Goal: Transaction & Acquisition: Book appointment/travel/reservation

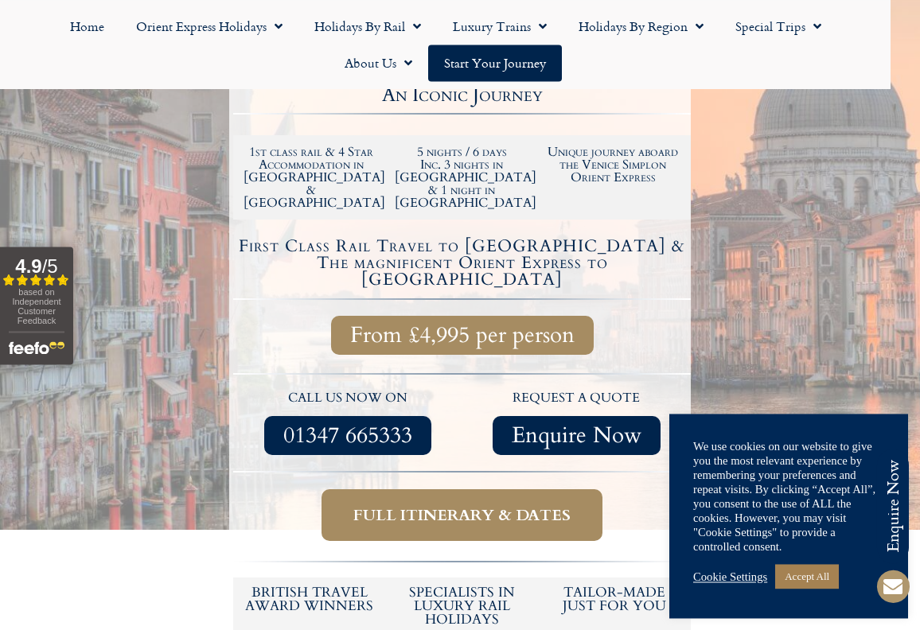
scroll to position [418, 0]
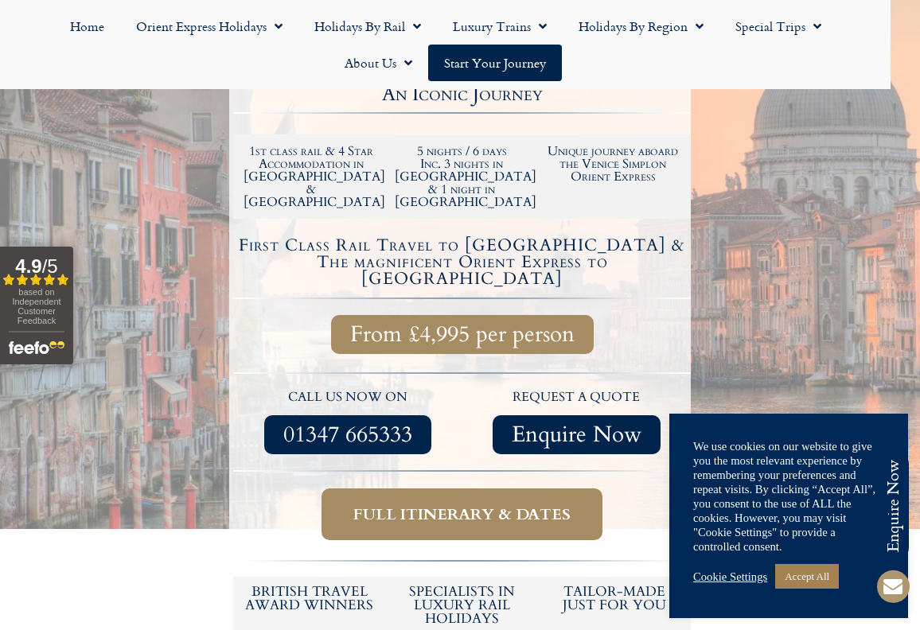
click at [545, 505] on span "Full itinerary & dates" at bounding box center [461, 515] width 217 height 20
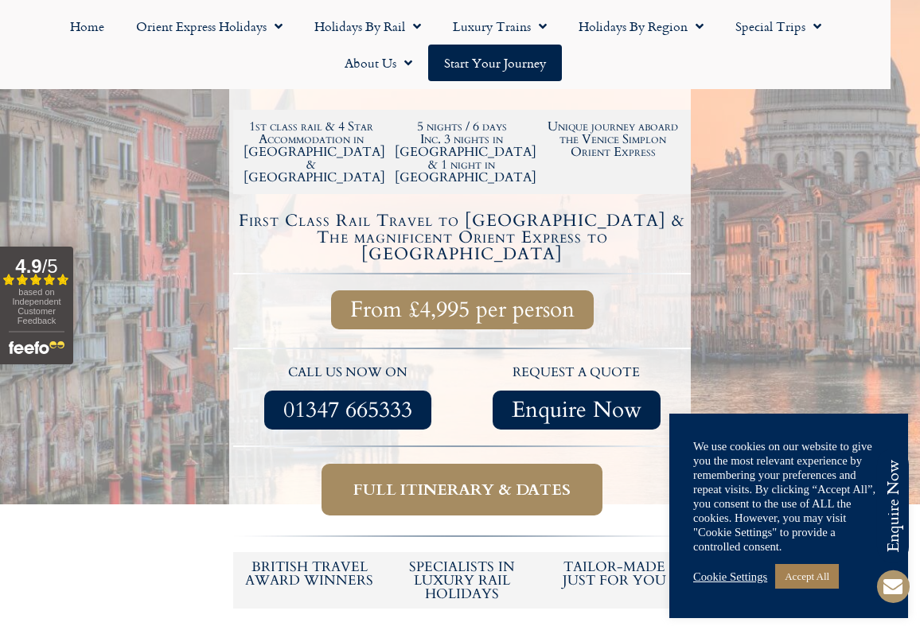
scroll to position [444, 0]
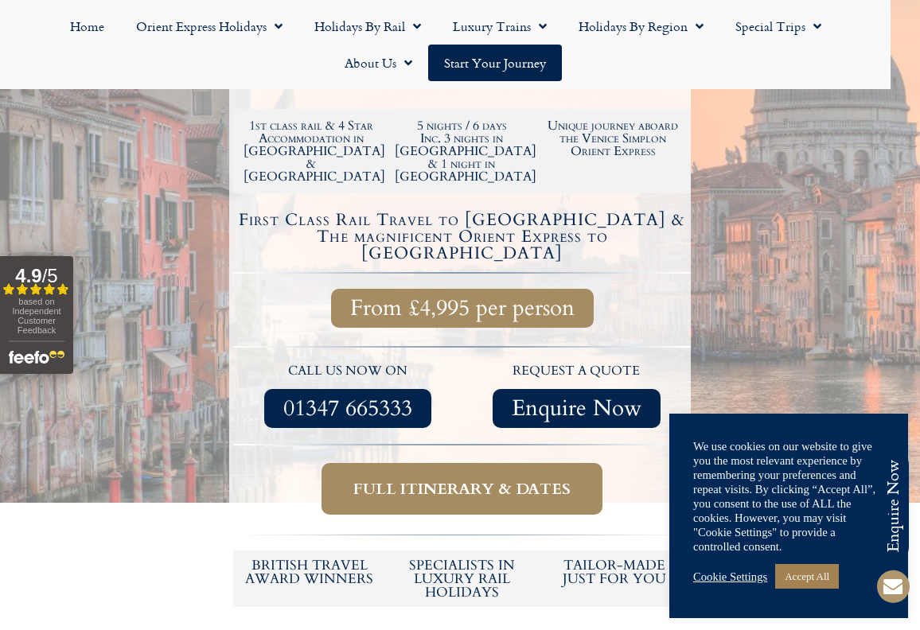
click at [512, 479] on span "Full itinerary & dates" at bounding box center [461, 489] width 217 height 20
click at [830, 581] on link "Accept All" at bounding box center [807, 576] width 64 height 25
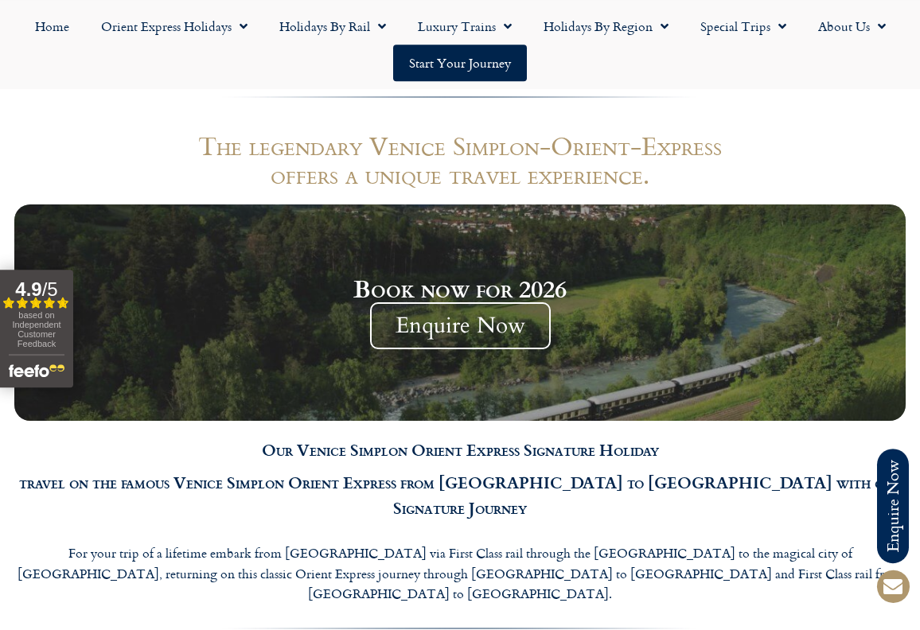
scroll to position [1333, 0]
click at [516, 302] on span "Enquire Now" at bounding box center [460, 325] width 181 height 47
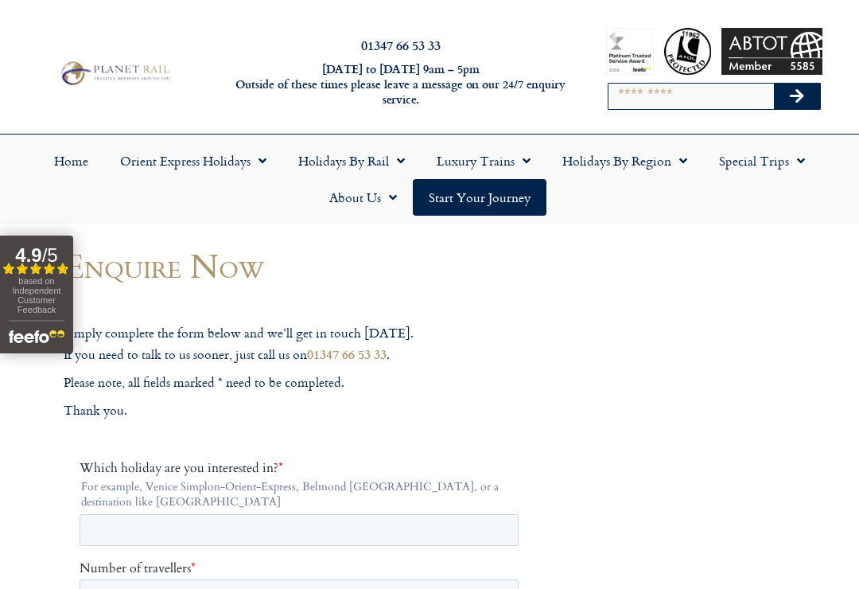
click at [164, 162] on link "Orient Express Holidays" at bounding box center [193, 160] width 178 height 37
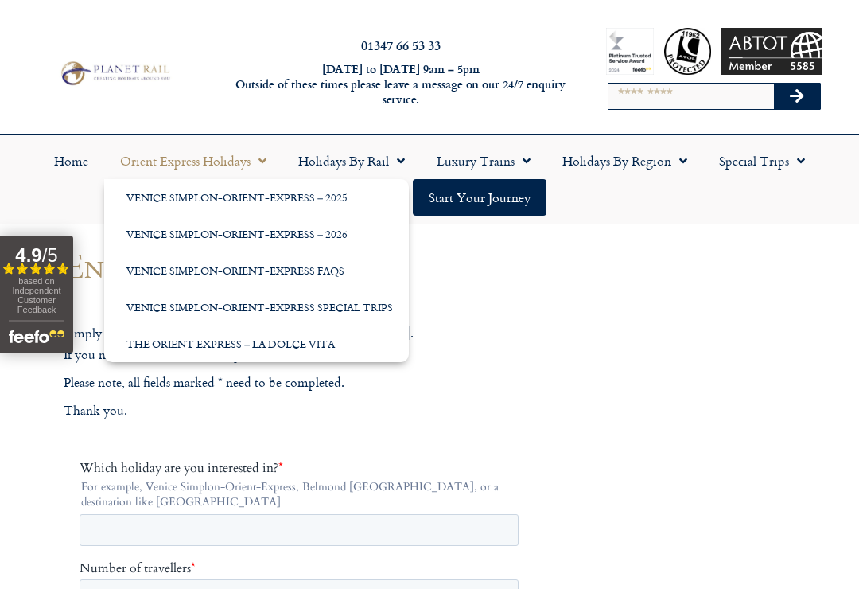
click at [148, 239] on link "Venice Simplon-Orient-Express – 2026" at bounding box center [256, 234] width 305 height 37
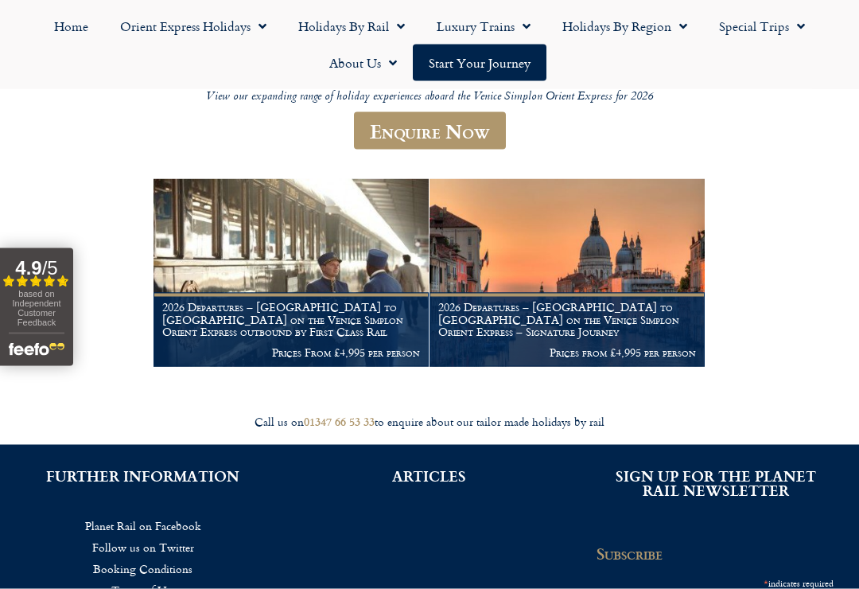
scroll to position [218, 0]
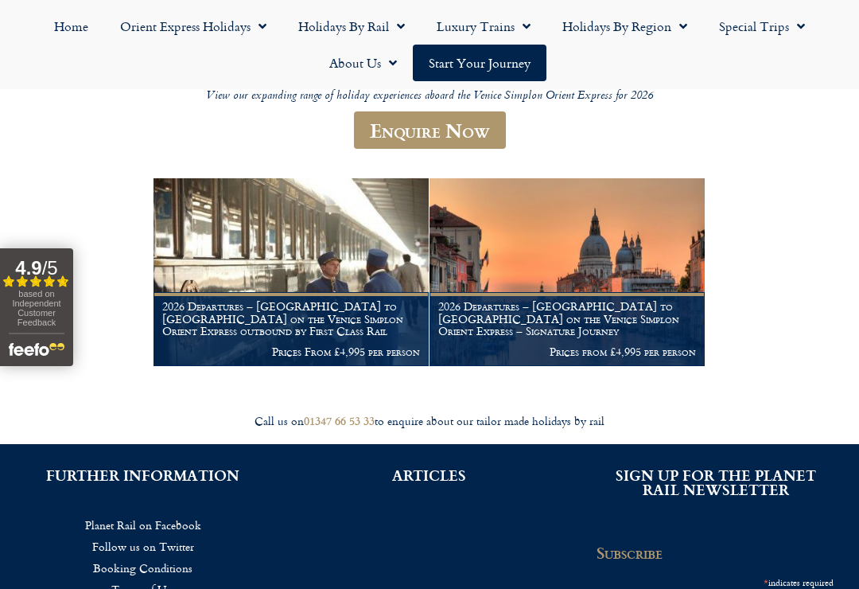
click at [378, 306] on h1 "2026 Departures – Venice to London on the Venice Simplon Orient Express outboun…" at bounding box center [291, 318] width 258 height 37
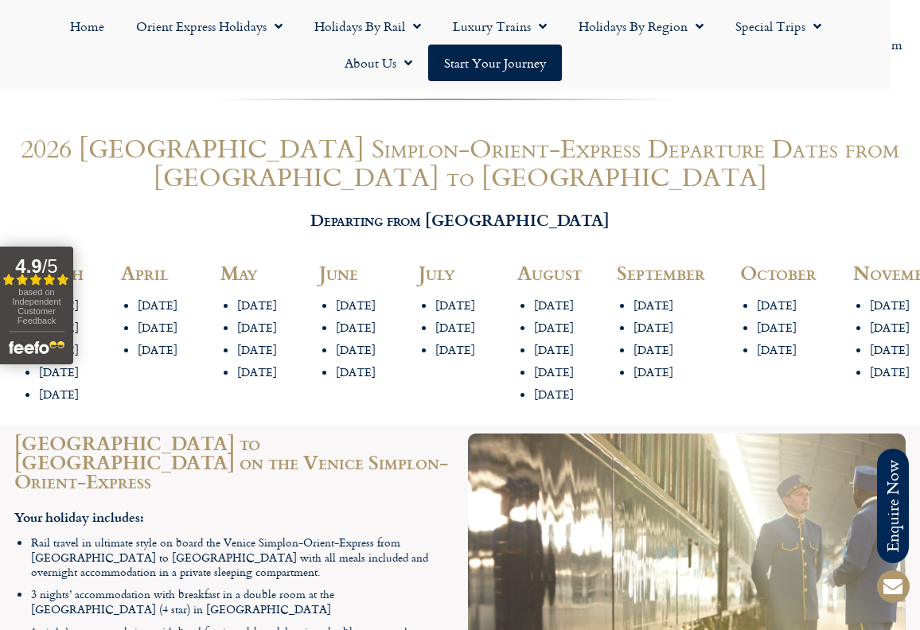
scroll to position [1865, 0]
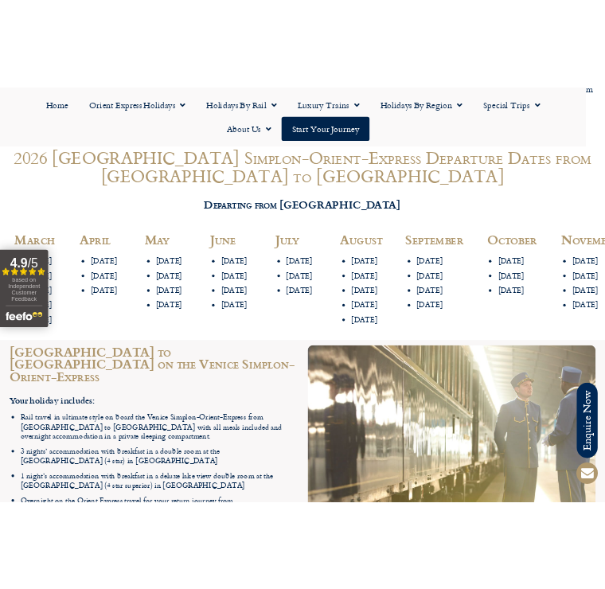
scroll to position [3886, 0]
